Goal: Download file/media

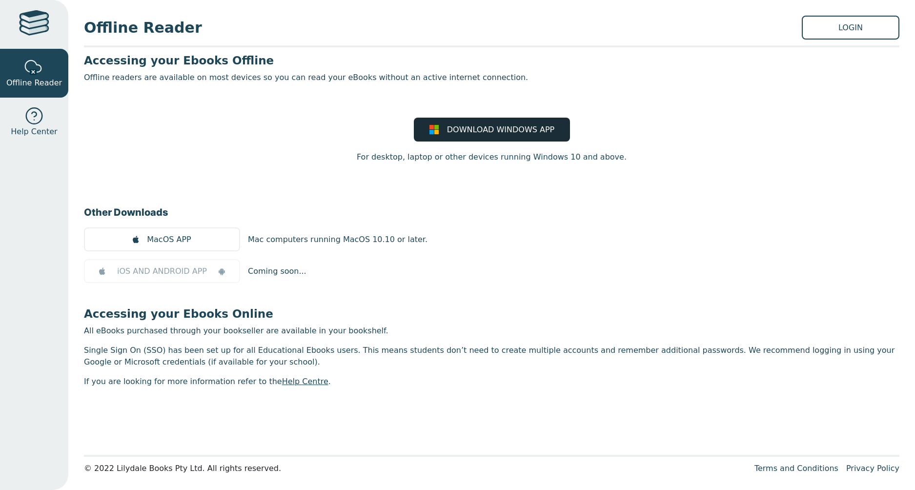
click at [476, 131] on span "DOWNLOAD WINDOWS APP" at bounding box center [500, 130] width 107 height 12
click at [45, 38] on div at bounding box center [34, 24] width 30 height 28
click at [42, 26] on div at bounding box center [34, 24] width 30 height 28
click at [42, 27] on div at bounding box center [34, 24] width 30 height 28
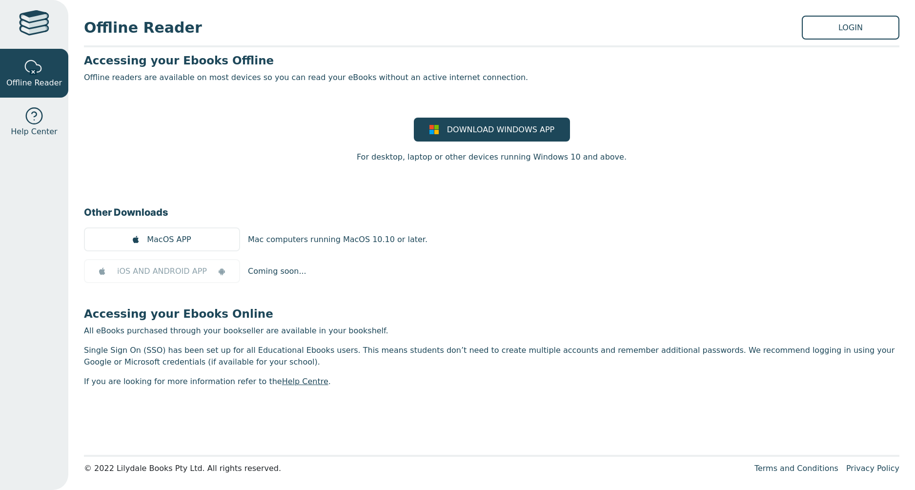
click at [42, 27] on div at bounding box center [34, 24] width 30 height 28
click at [42, 31] on div at bounding box center [34, 24] width 30 height 28
click at [827, 25] on link "LOGIN" at bounding box center [851, 28] width 98 height 24
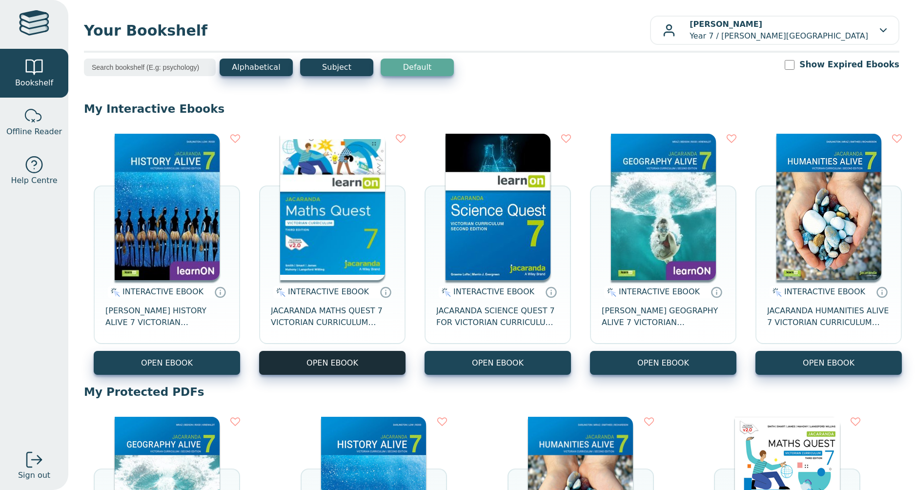
click at [305, 358] on button "OPEN EBOOK" at bounding box center [332, 363] width 146 height 24
